Goal: Transaction & Acquisition: Subscribe to service/newsletter

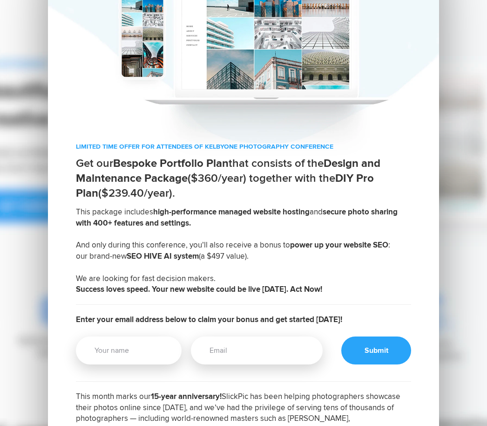
scroll to position [63, 0]
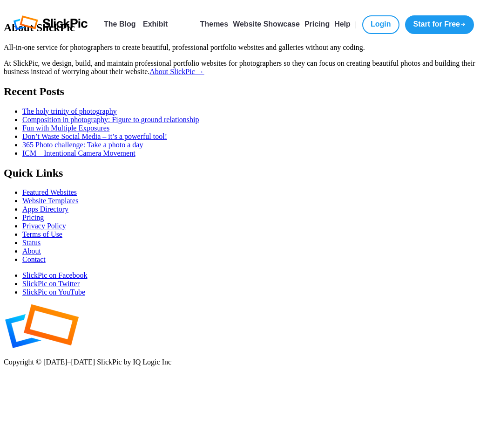
select select "[GEOGRAPHIC_DATA]"
select select
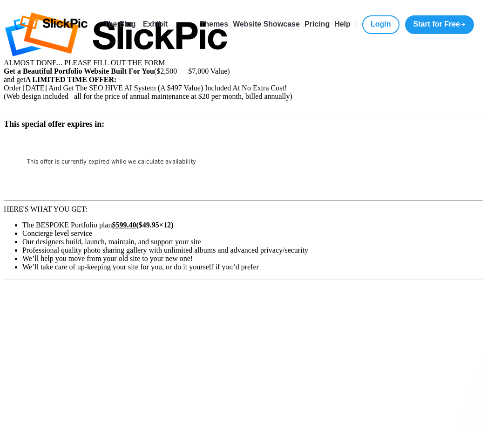
type input "[PERSON_NAME][EMAIL_ADDRESS][PERSON_NAME][DOMAIN_NAME]"
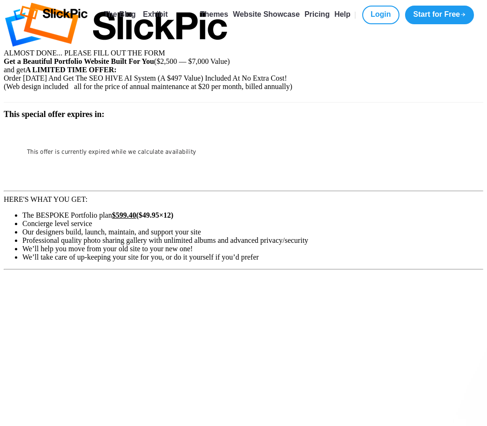
scroll to position [4, 0]
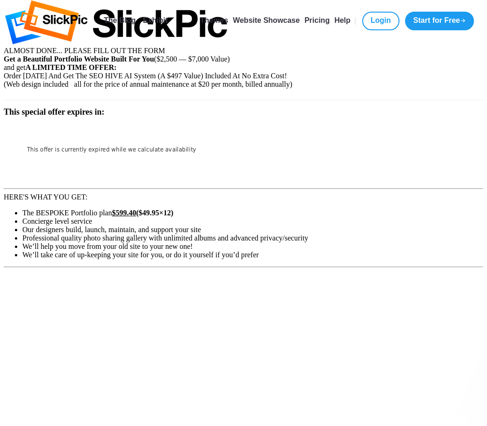
select select "[GEOGRAPHIC_DATA]"
type input "[PERSON_NAME]"
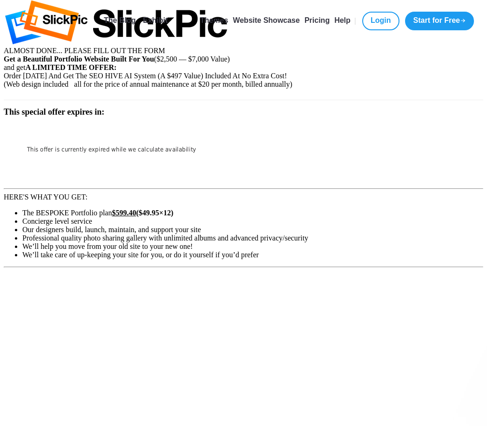
type input "[PERSON_NAME]"
select select "[GEOGRAPHIC_DATA]"
select select
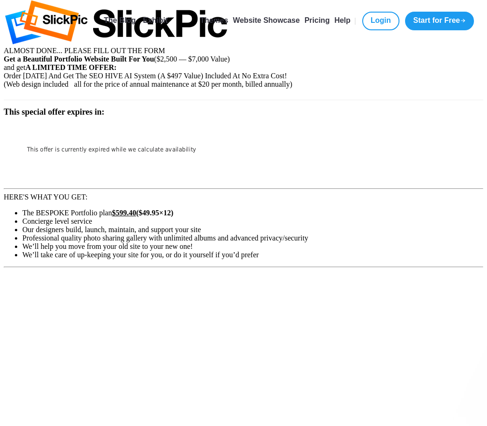
type input "[STREET_ADDRESS]"
type input "[GEOGRAPHIC_DATA]"
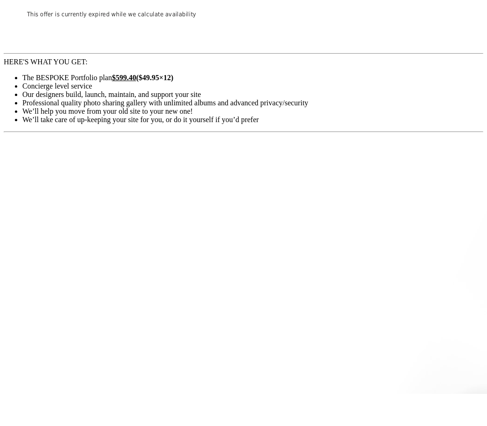
scroll to position [107, 0]
type input "90034"
checkbox input "true"
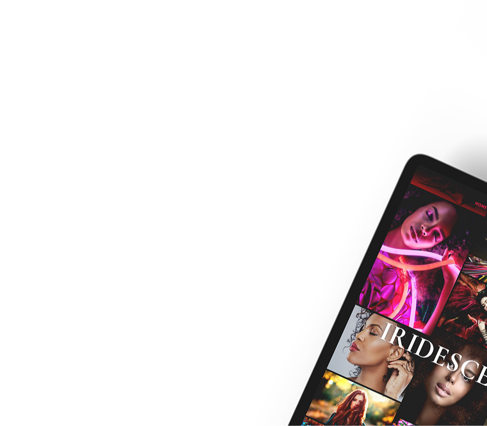
scroll to position [388, 0]
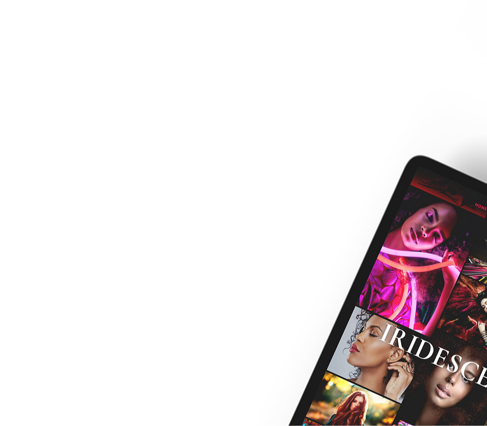
radio input "true"
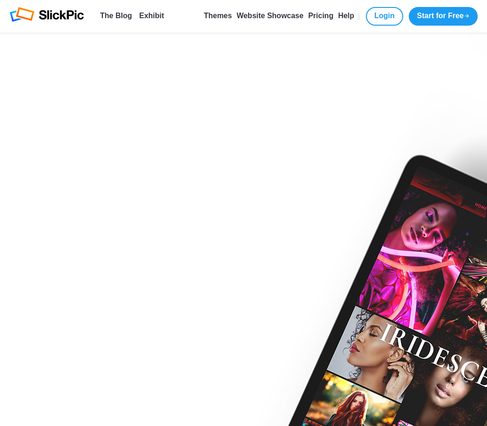
scroll to position [419, 0]
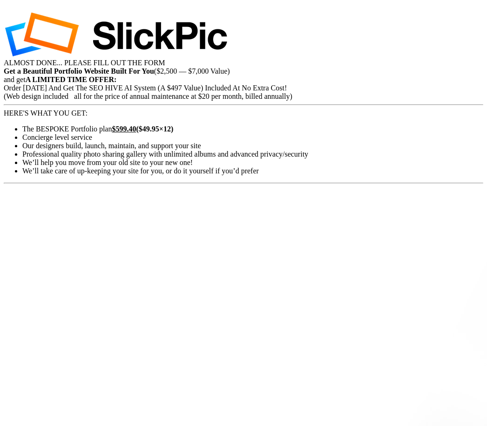
select select "[GEOGRAPHIC_DATA]"
select select
type input "[PERSON_NAME][EMAIL_ADDRESS][PERSON_NAME][DOMAIN_NAME]"
type input "[PERSON_NAME]"
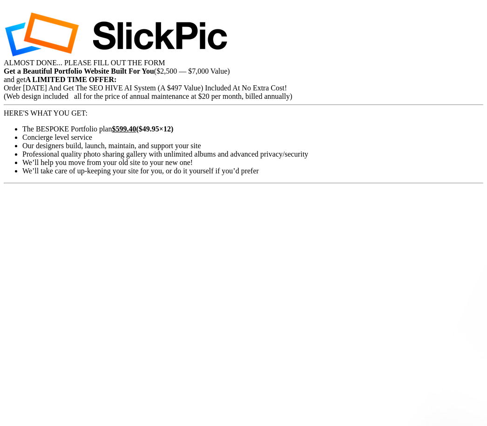
type input "[STREET_ADDRESS]"
type input "[GEOGRAPHIC_DATA]"
type input "90034"
checkbox input "true"
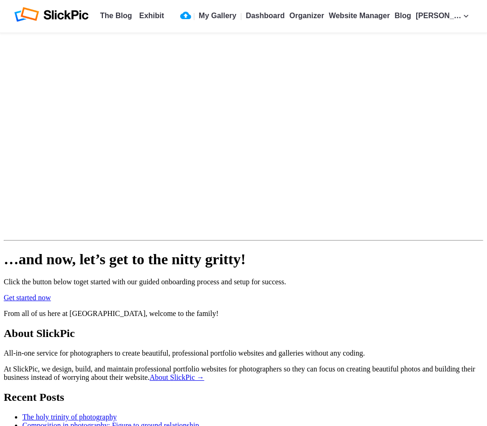
scroll to position [464, 0]
